Goal: Task Accomplishment & Management: Manage account settings

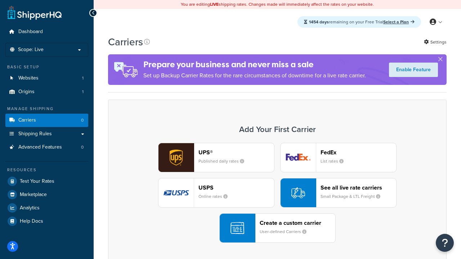
click at [277, 193] on div "UPS® Published daily rates FedEx List rates USPS Online rates See all live rate…" at bounding box center [276, 193] width 323 height 100
click at [358, 152] on header "FedEx" at bounding box center [358, 152] width 76 height 7
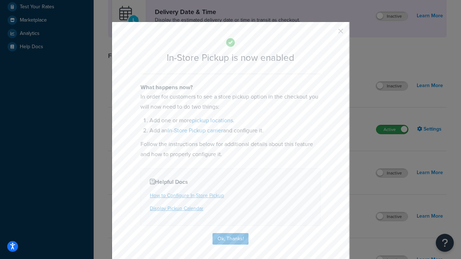
scroll to position [202, 0]
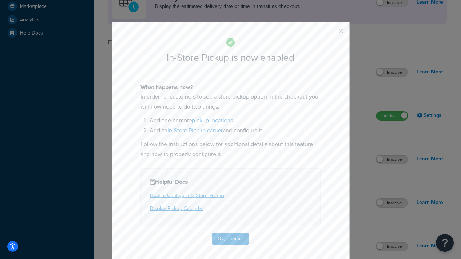
click at [330, 33] on button "button" at bounding box center [330, 34] width 2 height 2
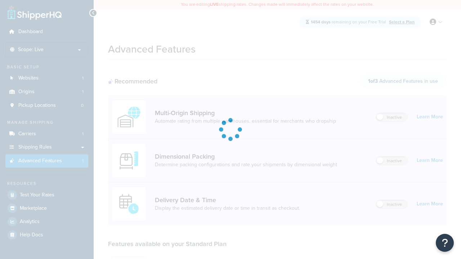
scroll to position [188, 0]
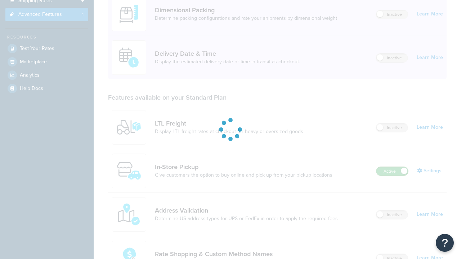
click at [392, 167] on label "Active" at bounding box center [392, 171] width 32 height 9
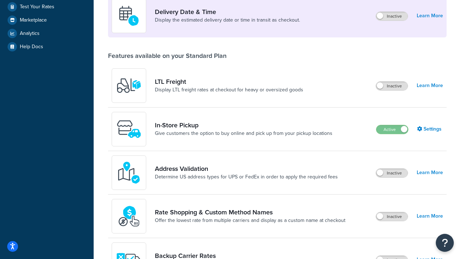
scroll to position [174, 0]
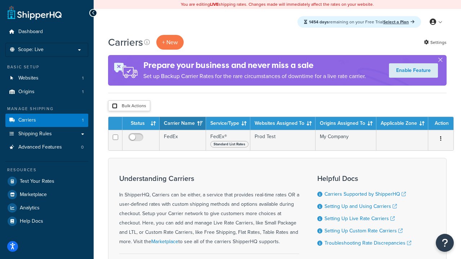
click at [114, 106] on input "checkbox" at bounding box center [114, 105] width 5 height 5
checkbox input "true"
click at [0, 0] on button "Delete" at bounding box center [0, 0] width 0 height 0
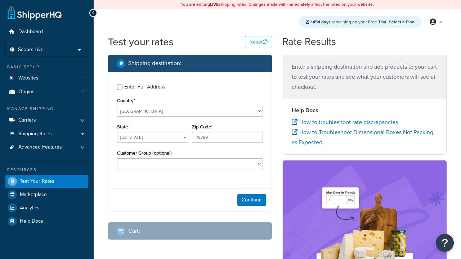
select select "[GEOGRAPHIC_DATA]"
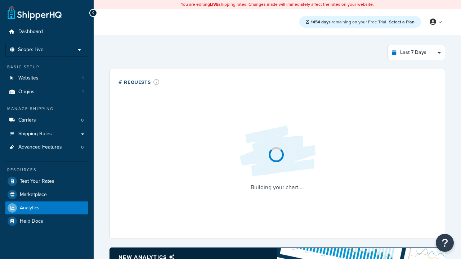
select select "last_7_days"
click at [93, 13] on icon at bounding box center [93, 12] width 3 height 5
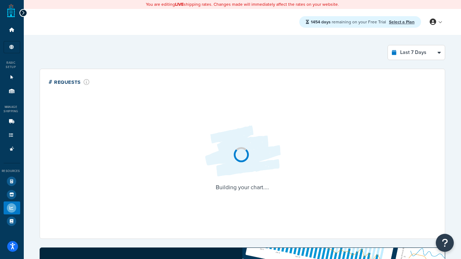
click at [23, 13] on icon at bounding box center [23, 12] width 3 height 5
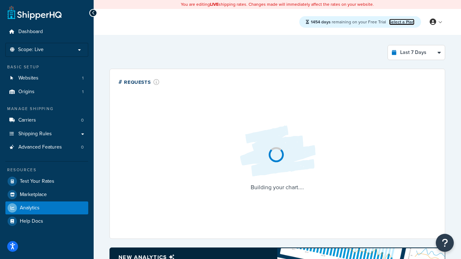
click at [401, 19] on link "Select a Plan" at bounding box center [402, 22] width 26 height 6
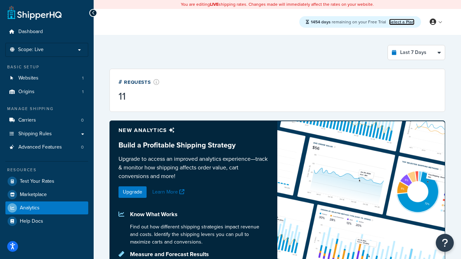
scroll to position [19, 0]
